Goal: Task Accomplishment & Management: Complete application form

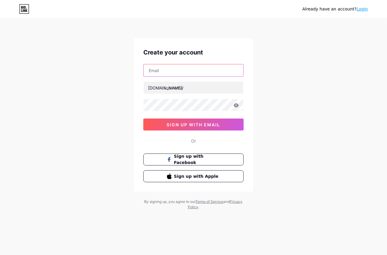
click at [190, 71] on input "text" at bounding box center [194, 70] width 100 height 12
click at [161, 75] on input "text" at bounding box center [194, 70] width 100 height 12
paste input "[EMAIL_ADDRESS][DOMAIN_NAME]"
type input "[EMAIL_ADDRESS][DOMAIN_NAME]"
click at [358, 90] on div "Already have an account? Login Create your account [EMAIL_ADDRESS][DOMAIN_NAME]…" at bounding box center [193, 114] width 387 height 229
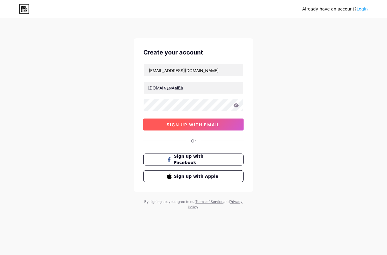
click at [184, 124] on span "sign up with email" at bounding box center [193, 124] width 53 height 5
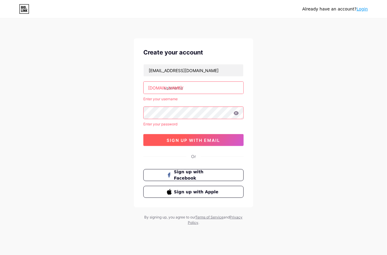
click at [180, 141] on span "sign up with email" at bounding box center [193, 139] width 53 height 5
click at [185, 86] on input "text" at bounding box center [194, 88] width 100 height 12
click at [189, 89] on input "text" at bounding box center [194, 88] width 100 height 12
paste input "prosperfinancial"
type input "prosperfinancial"
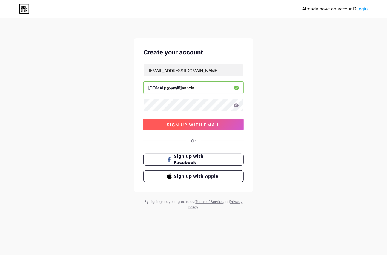
click at [168, 126] on span "sign up with email" at bounding box center [193, 124] width 53 height 5
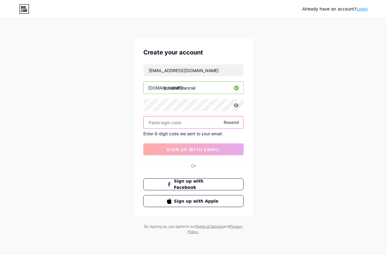
click at [167, 122] on input "text" at bounding box center [194, 122] width 100 height 12
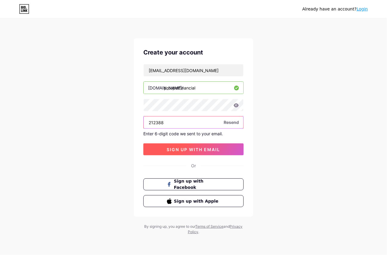
type input "212388"
click at [183, 149] on span "sign up with email" at bounding box center [193, 149] width 53 height 5
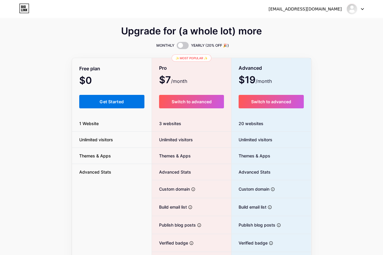
click at [111, 102] on span "Get Started" at bounding box center [111, 101] width 24 height 5
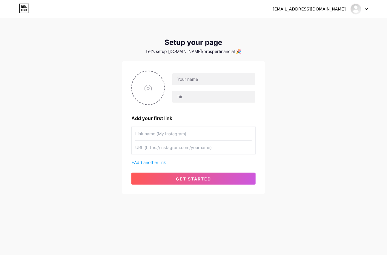
click at [334, 11] on div "[EMAIL_ADDRESS][DOMAIN_NAME]" at bounding box center [309, 9] width 73 height 6
click at [360, 10] on img at bounding box center [356, 9] width 10 height 10
click at [143, 88] on input "file" at bounding box center [148, 87] width 32 height 33
type input "C:\fakepath\prosper_logo.jpg"
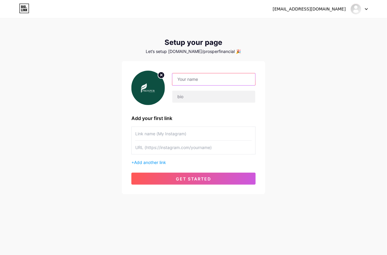
paste input "Prosper Financial"
type input "Prosper Financial"
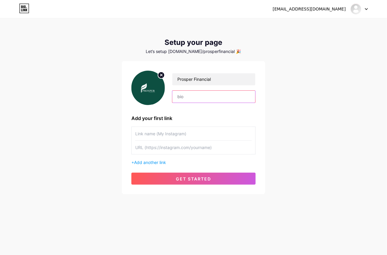
paste input "Prosper Financial"
type input "Prosper Financial"
click at [296, 150] on div "[EMAIL_ADDRESS][DOMAIN_NAME] Dashboard Logout Setup your page Let’s setup [DOMA…" at bounding box center [193, 106] width 387 height 213
drag, startPoint x: 200, startPoint y: 97, endPoint x: 112, endPoint y: 91, distance: 88.4
click at [112, 91] on div "[EMAIL_ADDRESS][DOMAIN_NAME] Dashboard Logout Setup your page Let’s setup [DOMA…" at bounding box center [193, 106] width 387 height 213
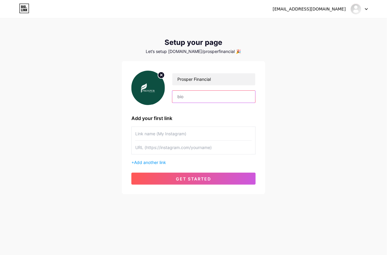
click at [189, 97] on input "text" at bounding box center [213, 97] width 83 height 12
paste input "Prosper Financial is a group of Schererville financial advisors dedicated to he…"
drag, startPoint x: 248, startPoint y: 97, endPoint x: 74, endPoint y: 82, distance: 174.6
click at [37, 79] on div "[EMAIL_ADDRESS][DOMAIN_NAME] Dashboard Logout Setup your page Let’s setup [DOMA…" at bounding box center [193, 106] width 387 height 213
type input "/"
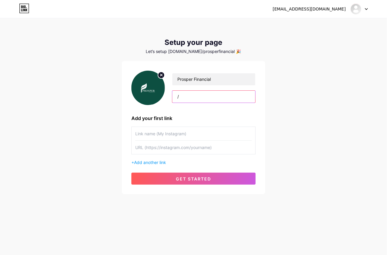
click at [188, 97] on input "/" at bounding box center [213, 97] width 83 height 12
type input "="
click at [188, 96] on input "text" at bounding box center [213, 97] width 83 height 12
paste input "Prosper Financial is a group of Schererville financial advisors dedicated to he…"
type input "Prosper Financial is a group of Schererville financial advisors dedicated to he…"
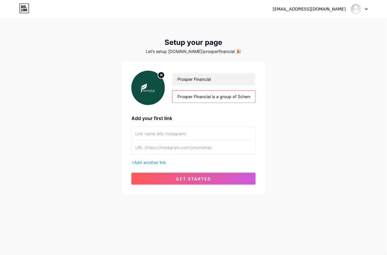
drag, startPoint x: 251, startPoint y: 97, endPoint x: 65, endPoint y: 89, distance: 186.6
click at [65, 89] on div "[EMAIL_ADDRESS][DOMAIN_NAME] Dashboard Logout Setup your page Let’s setup [DOMA…" at bounding box center [193, 106] width 387 height 213
click at [196, 101] on input "text" at bounding box center [213, 97] width 83 height 12
paste input "Prosper Financial is a group of Schererville financial advisors dedicated to he…"
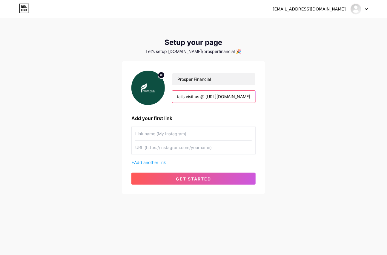
click at [184, 97] on input "Prosper Financial is a group of Schererville financial advisors dedicated to he…" at bounding box center [213, 97] width 83 height 12
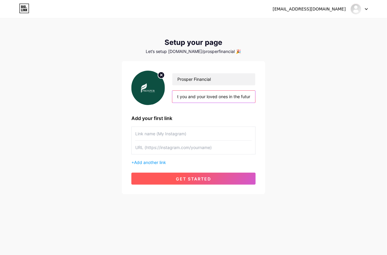
scroll to position [0, 302]
type input "Prosper Financial is a group of Schererville financial advisors dedicated to he…"
click at [202, 180] on span "get started" at bounding box center [193, 178] width 35 height 5
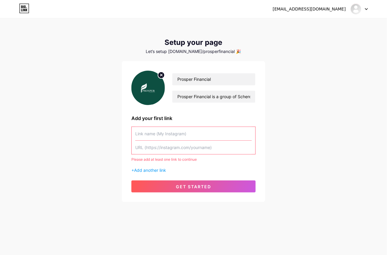
click at [160, 132] on input "text" at bounding box center [193, 133] width 117 height 13
click at [176, 137] on input "text" at bounding box center [193, 133] width 117 height 13
paste input "[URL][DOMAIN_NAME]"
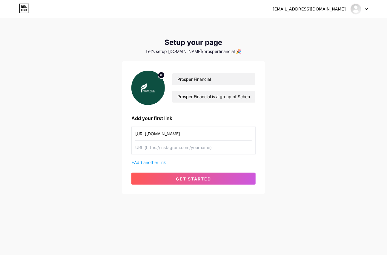
type input "[URL][DOMAIN_NAME]"
click at [185, 148] on input "text" at bounding box center [193, 146] width 117 height 13
paste input "[URL][DOMAIN_NAME]"
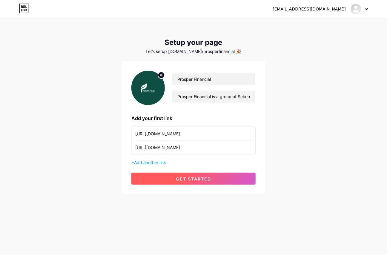
type input "[URL][DOMAIN_NAME]"
click at [192, 178] on span "get started" at bounding box center [193, 178] width 35 height 5
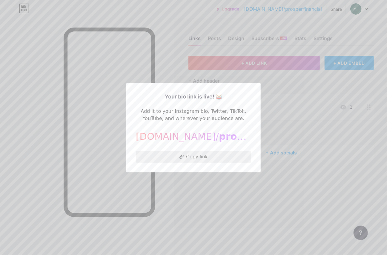
click at [183, 157] on button "Copy link" at bounding box center [193, 157] width 115 height 12
